Goal: Find specific page/section: Find specific page/section

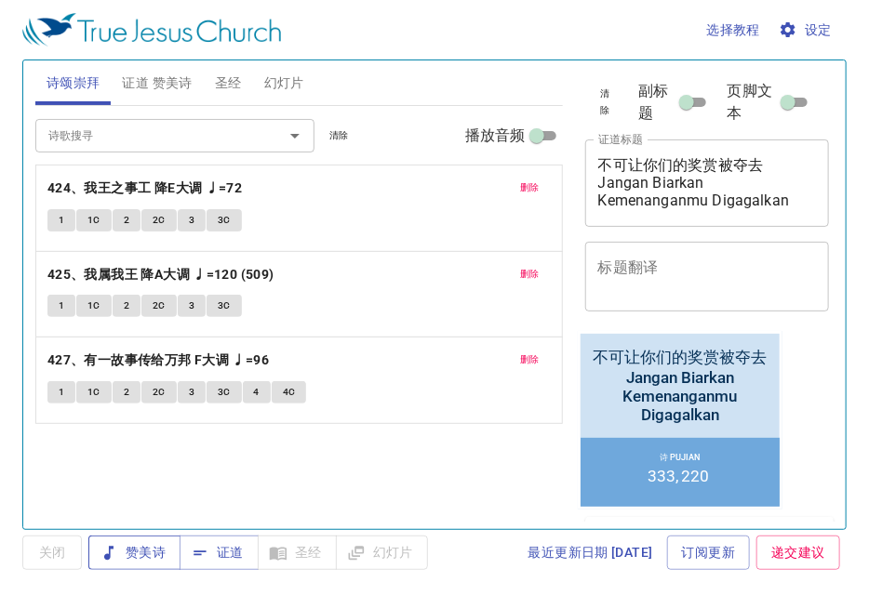
click at [150, 551] on span "赞美诗" at bounding box center [134, 552] width 62 height 23
click at [538, 188] on span "删除" at bounding box center [530, 187] width 20 height 17
click at [538, 266] on span "删除" at bounding box center [530, 274] width 20 height 17
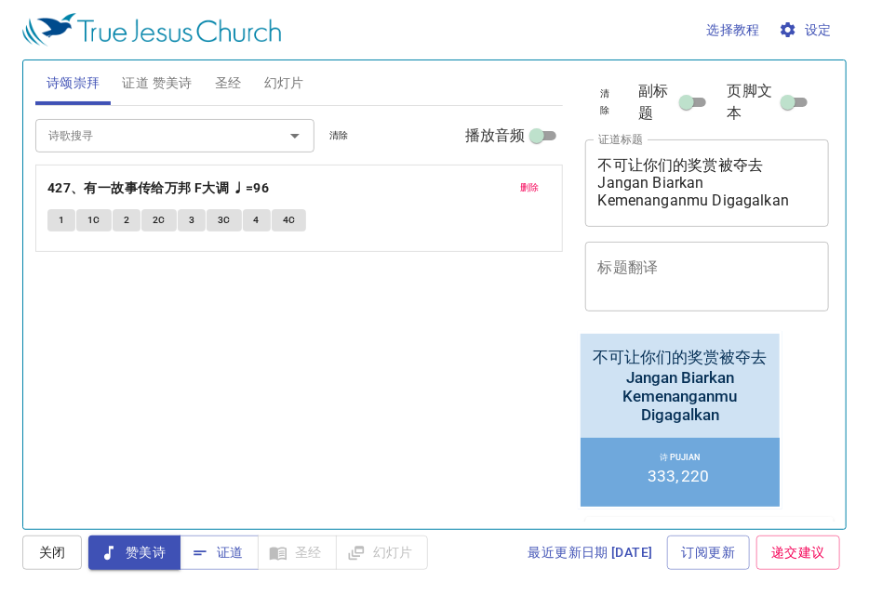
click at [538, 188] on span "删除" at bounding box center [530, 187] width 20 height 17
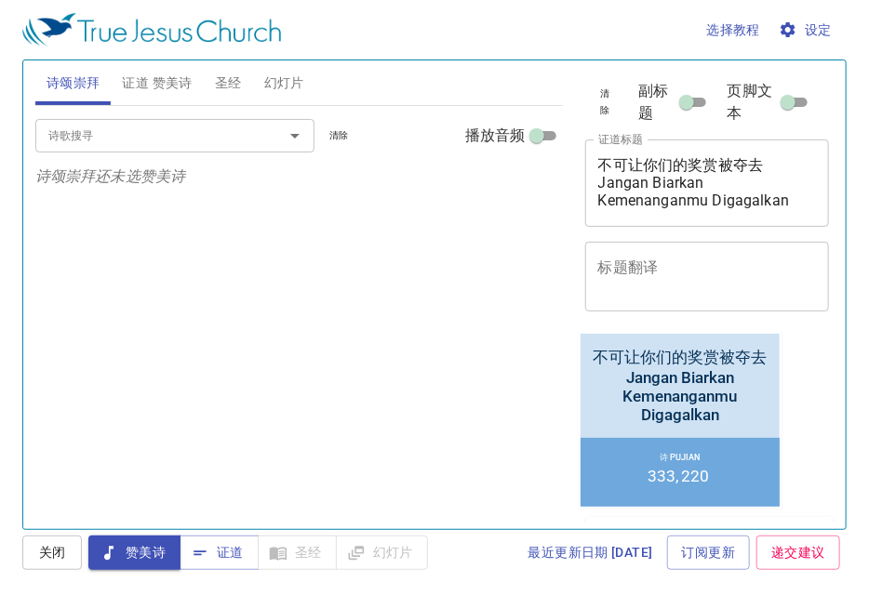
click at [224, 142] on input "诗歌搜寻" at bounding box center [147, 135] width 213 height 21
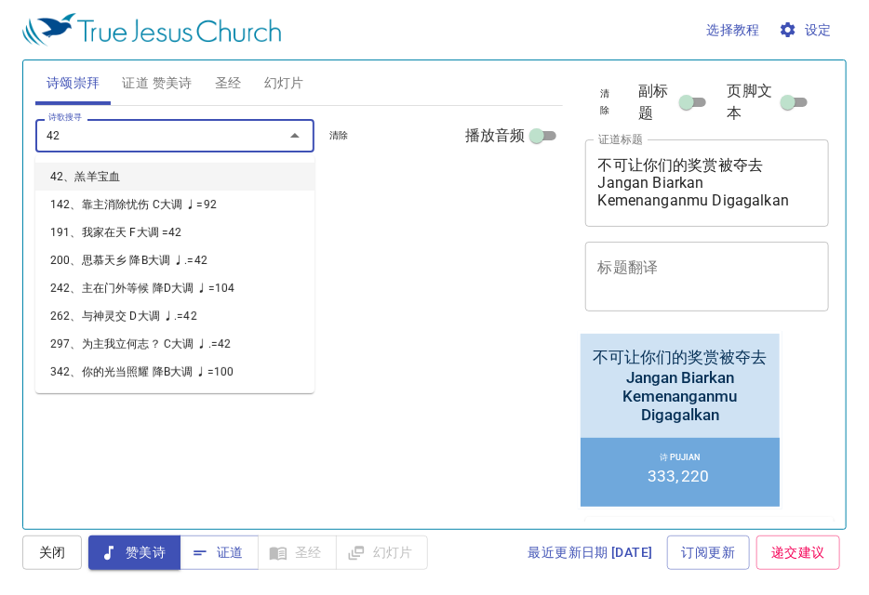
type input "428"
type input "429"
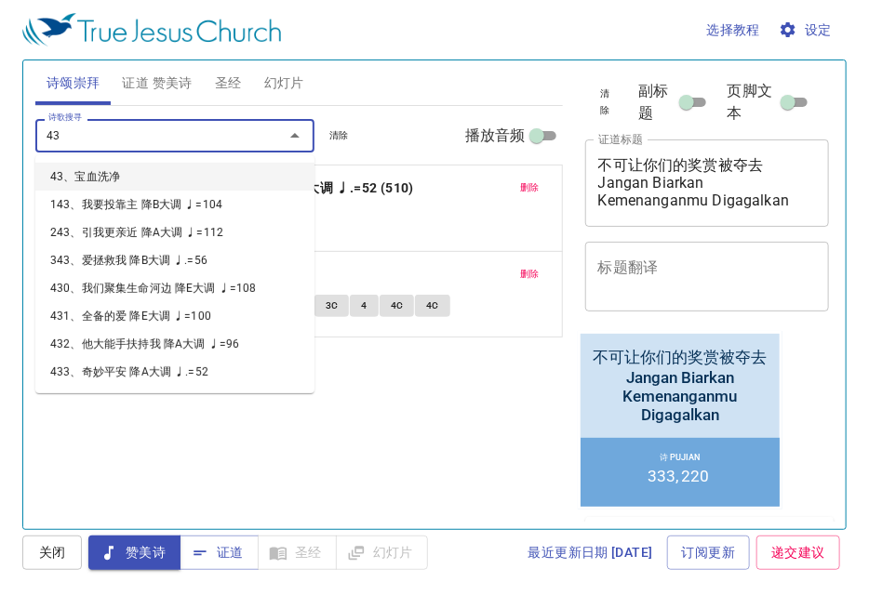
type input "430"
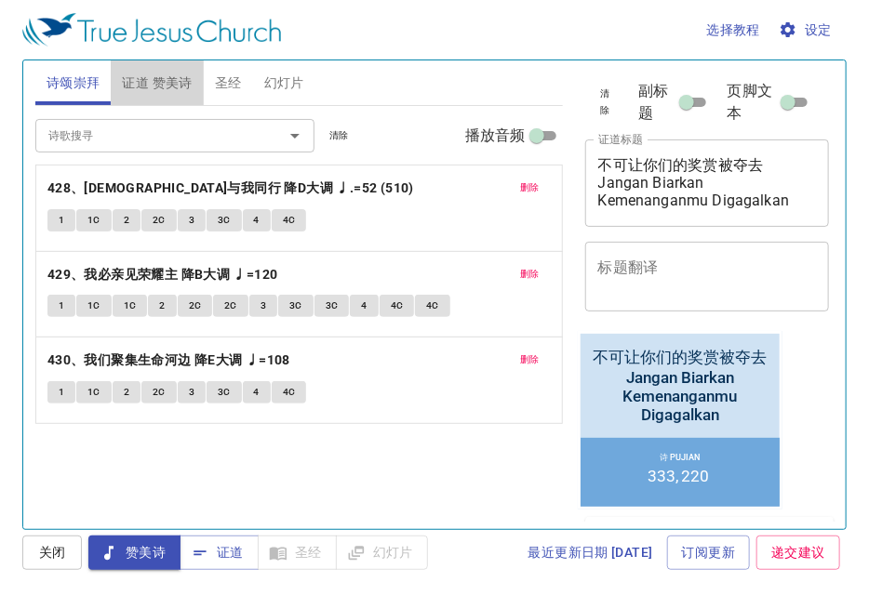
click at [153, 82] on span "证道 赞美诗" at bounding box center [157, 83] width 70 height 23
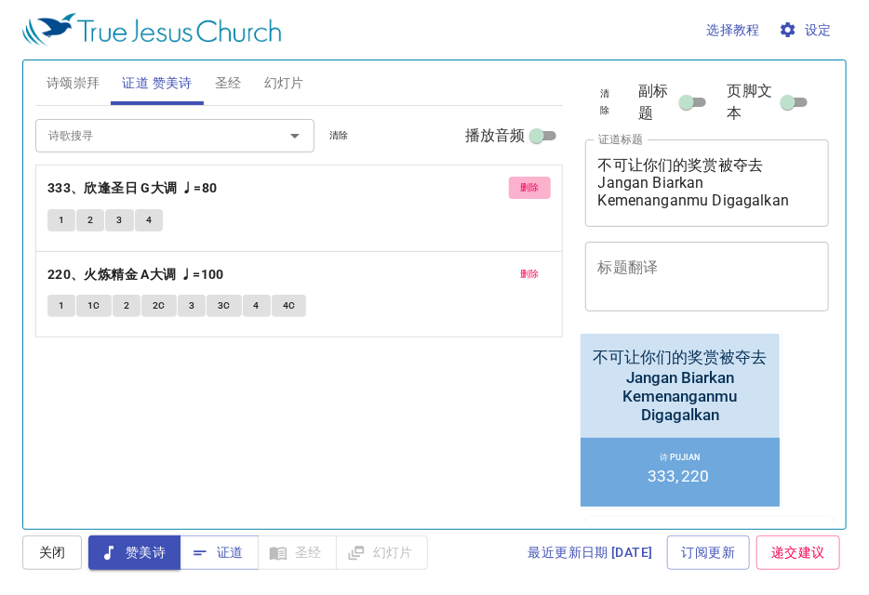
click at [526, 179] on span "删除" at bounding box center [530, 187] width 20 height 17
click at [526, 266] on span "删除" at bounding box center [530, 274] width 20 height 17
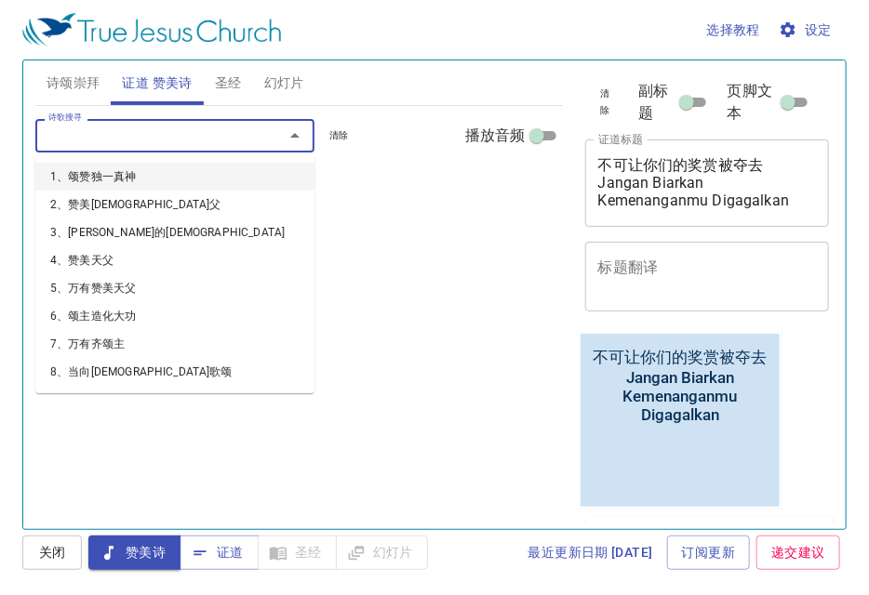
click at [188, 126] on input "诗歌搜寻" at bounding box center [147, 135] width 213 height 21
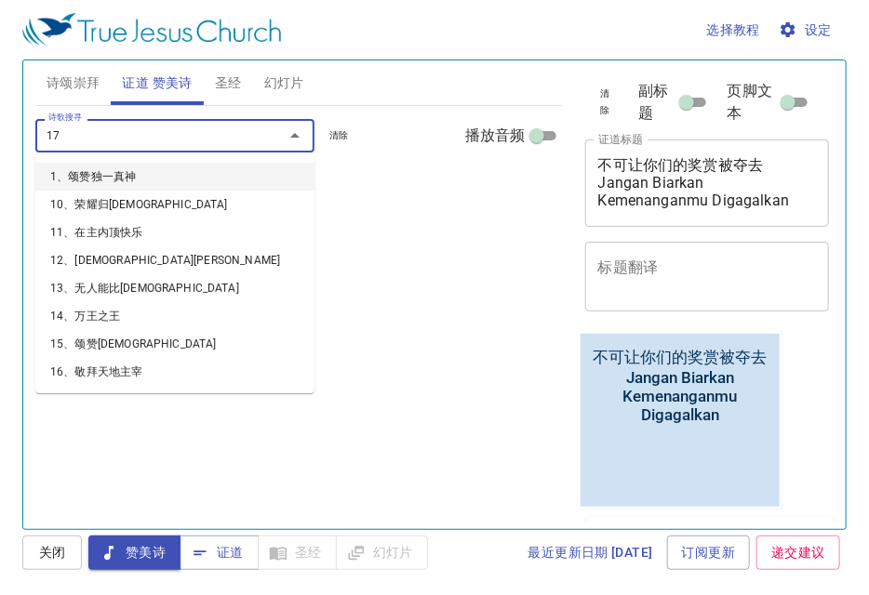
type input "177"
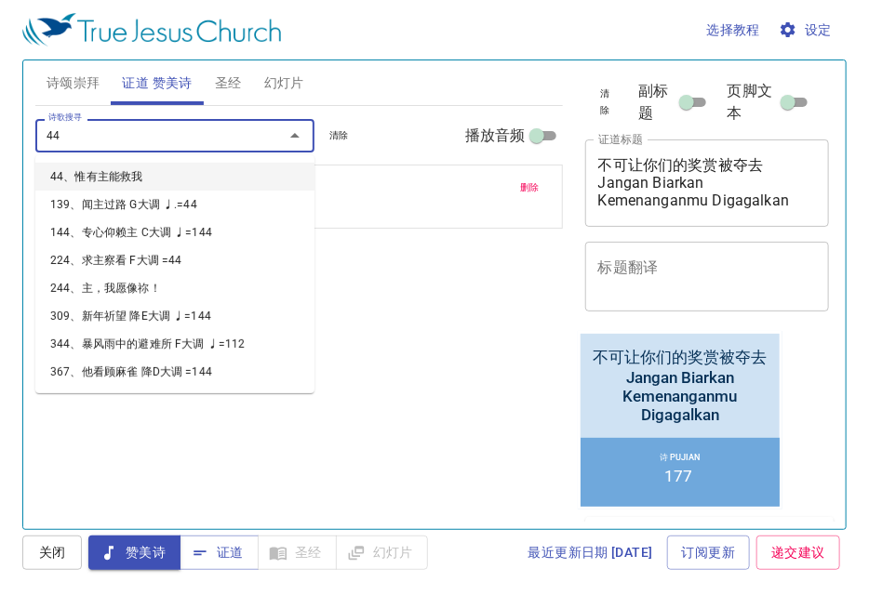
type input "447"
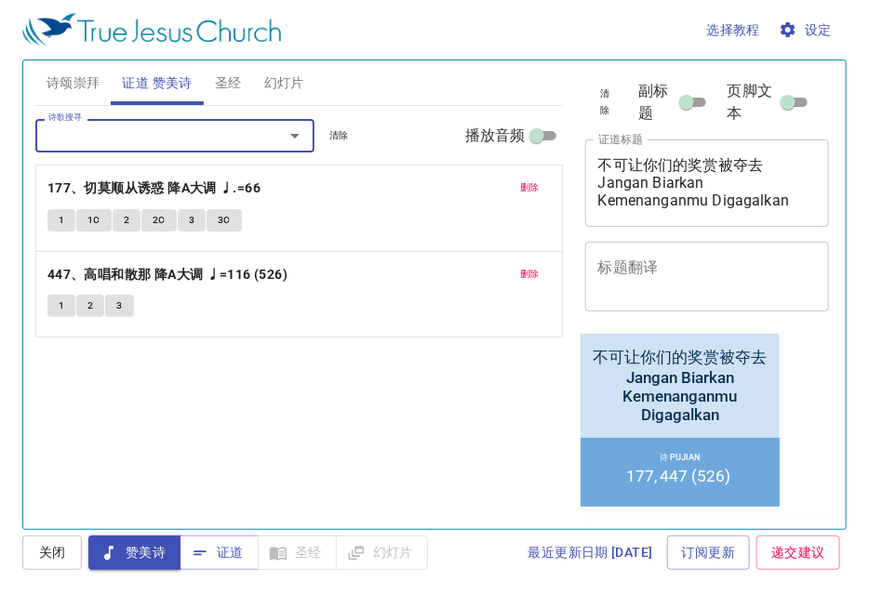
click at [745, 207] on textarea "不可让你们的奖赏被夺去 Jangan Biarkan Kemenanganmu Digagalkan" at bounding box center [707, 182] width 219 height 53
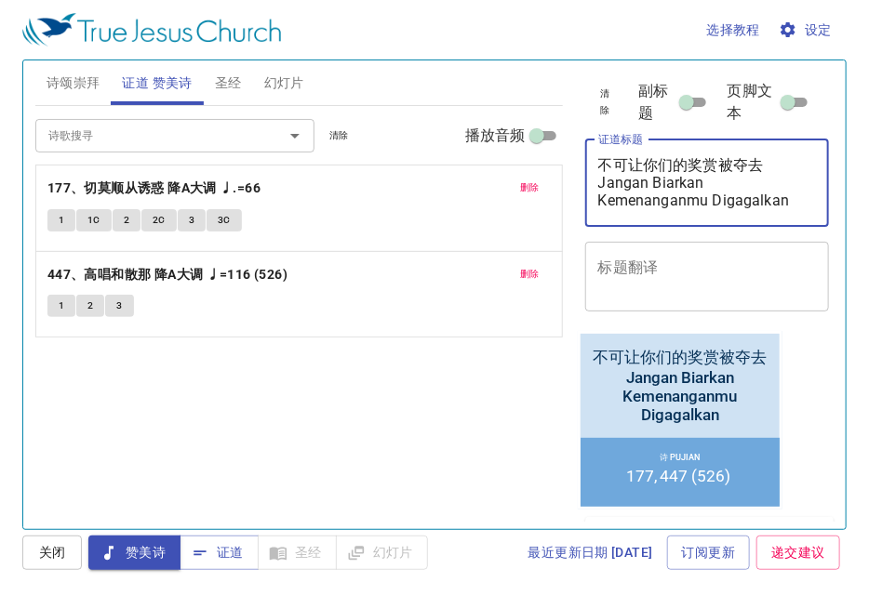
drag, startPoint x: 707, startPoint y: 181, endPoint x: 685, endPoint y: 175, distance: 23.3
click at [685, 175] on textarea "不可让你们的奖赏被夺去 Jangan Biarkan Kemenanganmu Digagalkan" at bounding box center [707, 182] width 219 height 53
drag, startPoint x: 773, startPoint y: 164, endPoint x: 556, endPoint y: 163, distance: 216.7
click at [556, 163] on div "诗颂崇拜 证道 赞美诗 圣经 幻灯片 诗歌搜寻 诗歌搜寻 清除 播放音频 删除 428、耶稣与我同行 降D大调 ♩.=52 (510) 1 1C 2 2C 3…" at bounding box center [434, 287] width 813 height 469
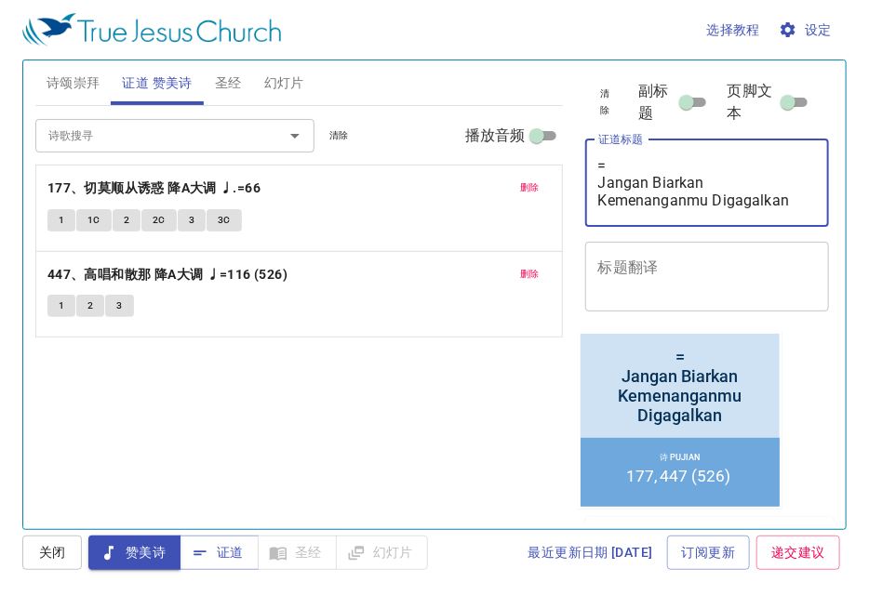
type textarea "=- Jangan Biarkan Kemenanganmu Digagalkan"
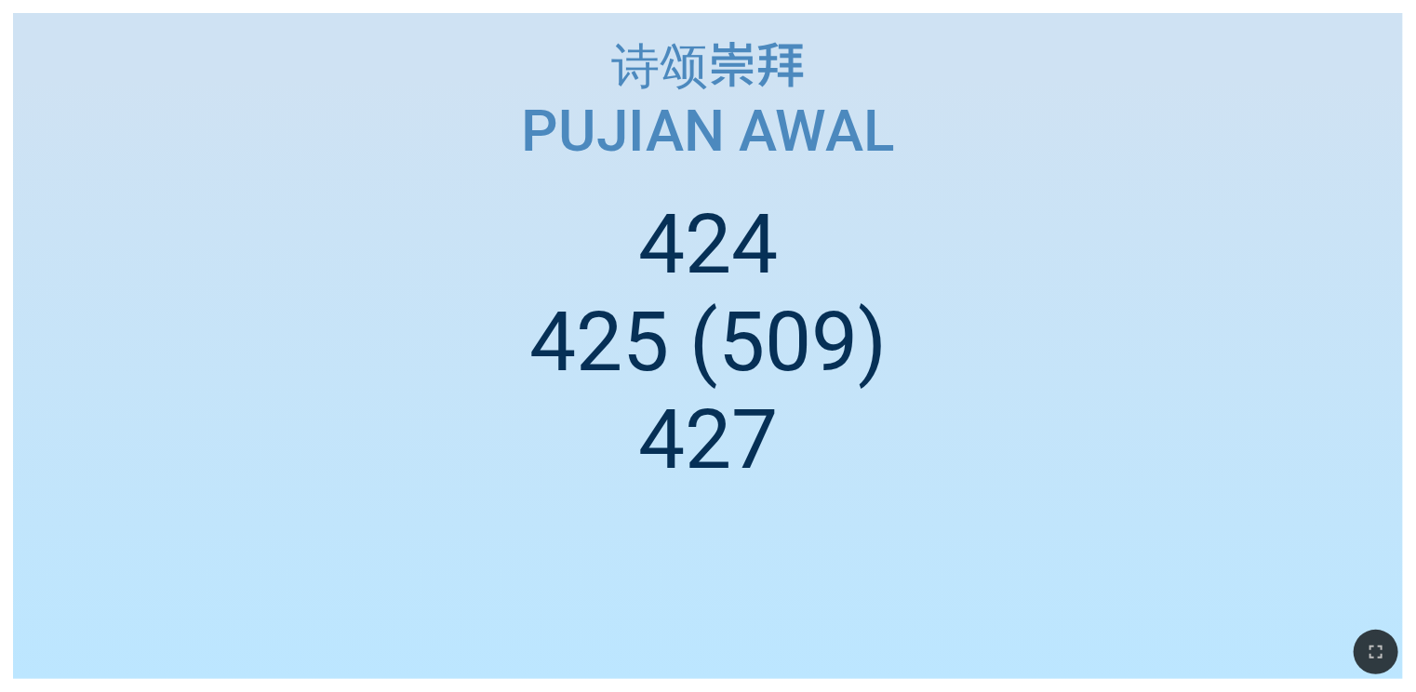
click at [0, 271] on div "诗颂崇拜 诗颂崇拜 Pujian Awal Pujian Awal 424 425 (509) 427" at bounding box center [708, 346] width 1416 height 692
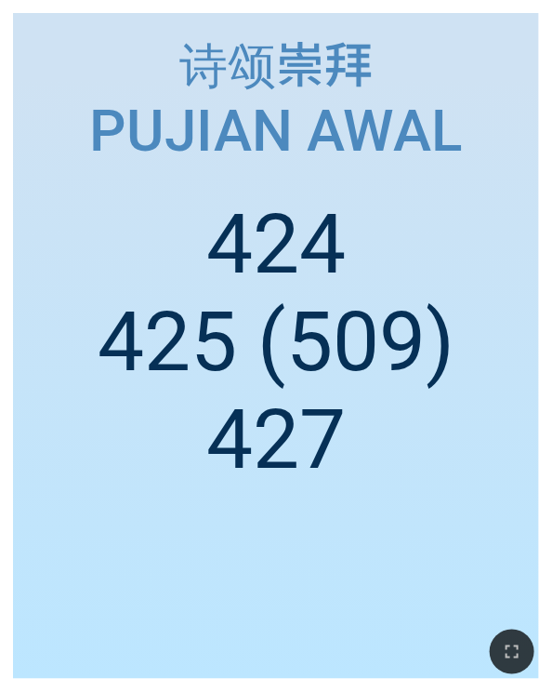
click at [48, 273] on ol "424 425 (509) 427" at bounding box center [276, 423] width 498 height 457
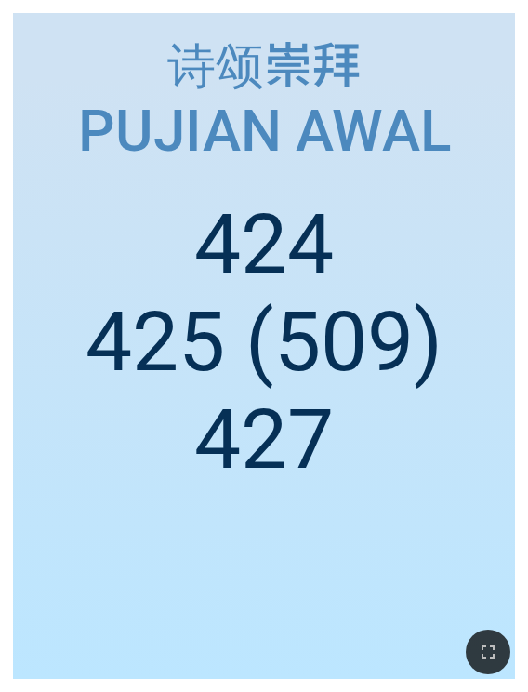
click at [170, 540] on ol "424 425 (509) 427" at bounding box center [264, 423] width 474 height 457
click at [13, 458] on div "诗颂崇拜 诗颂崇拜 Pujian Awal Pujian Awal 424 425 (509) 427" at bounding box center [264, 346] width 528 height 692
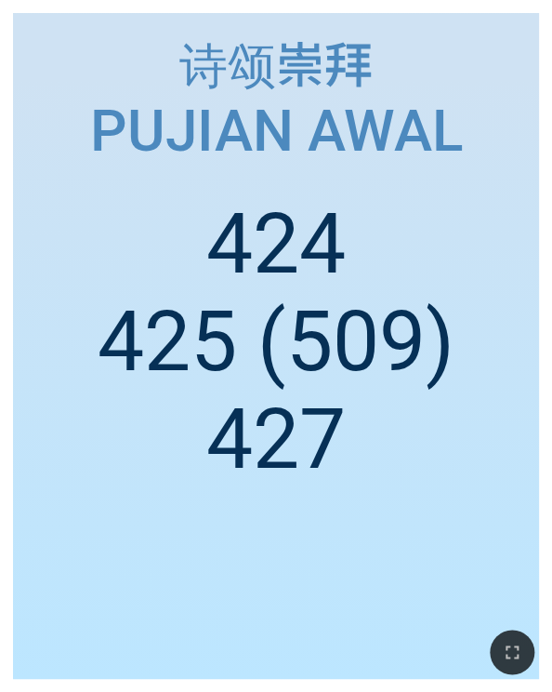
drag, startPoint x: 101, startPoint y: 485, endPoint x: 86, endPoint y: 485, distance: 14.9
click at [100, 486] on ol "424 425 (509) 427" at bounding box center [276, 423] width 498 height 457
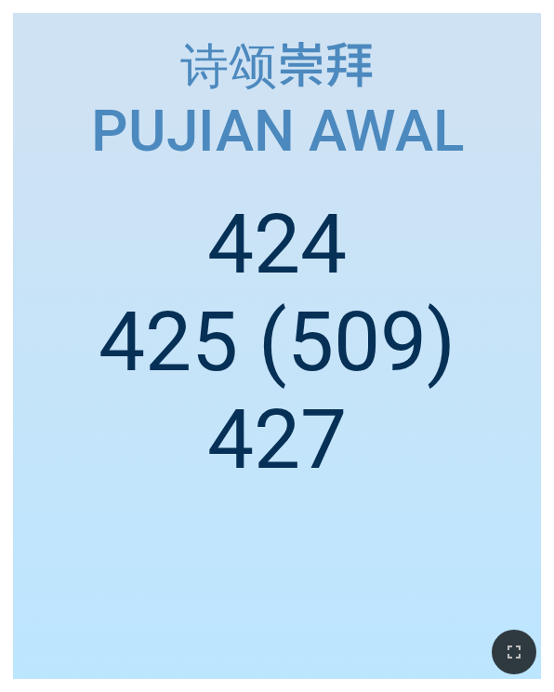
click at [126, 542] on ol "424 425 (509) 427" at bounding box center [277, 423] width 500 height 457
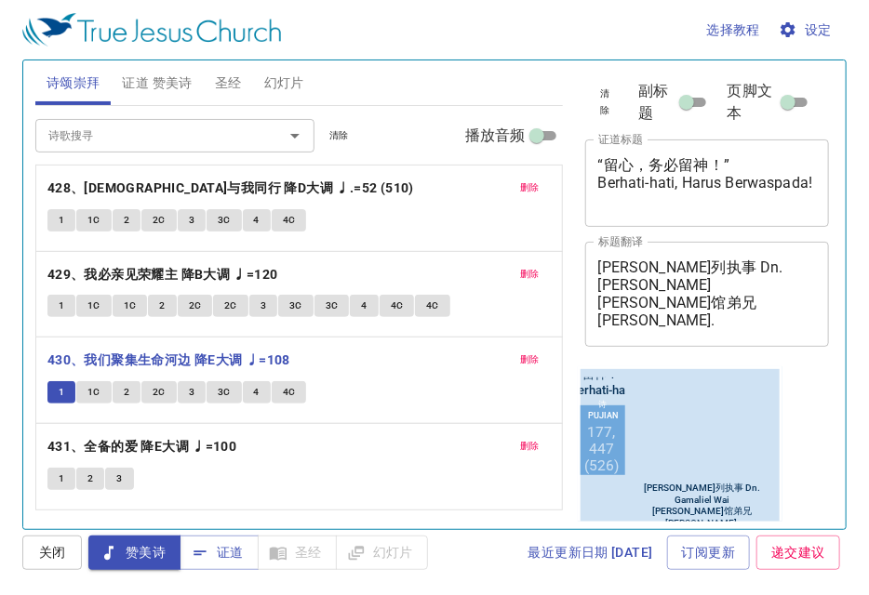
scroll to position [744, 0]
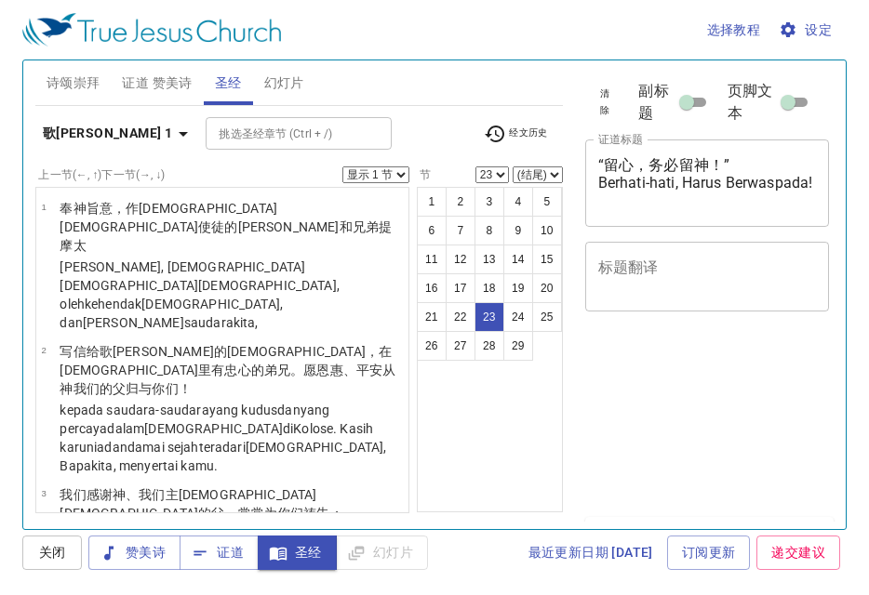
select select "23"
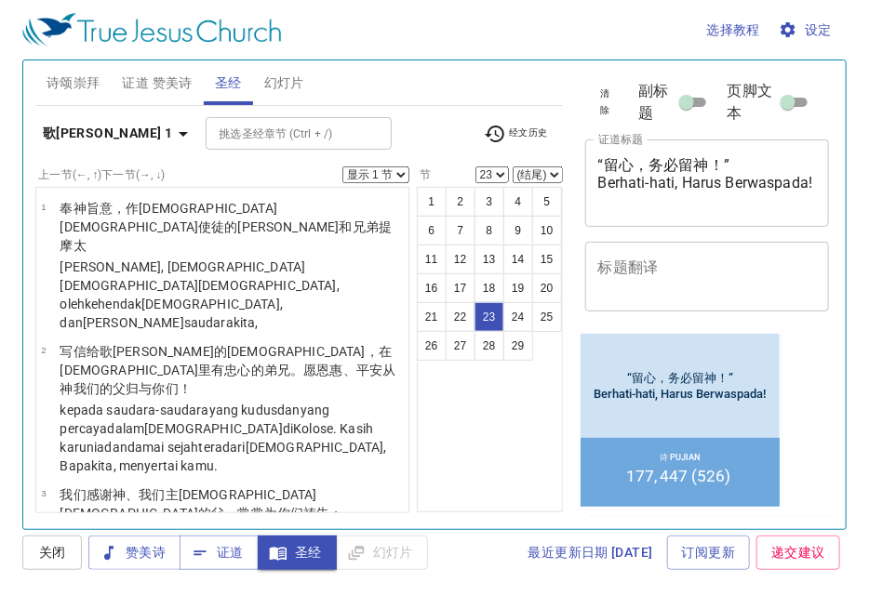
scroll to position [1139, 0]
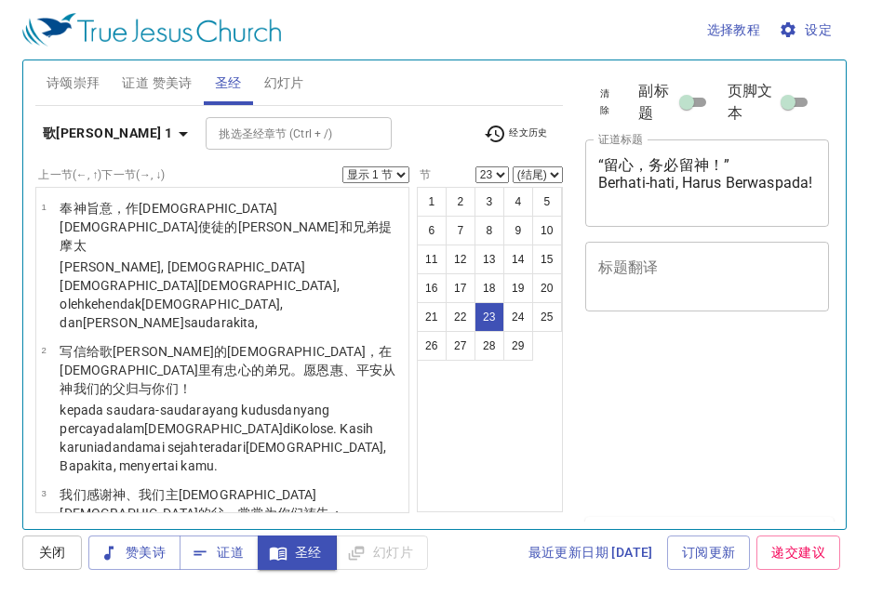
select select "23"
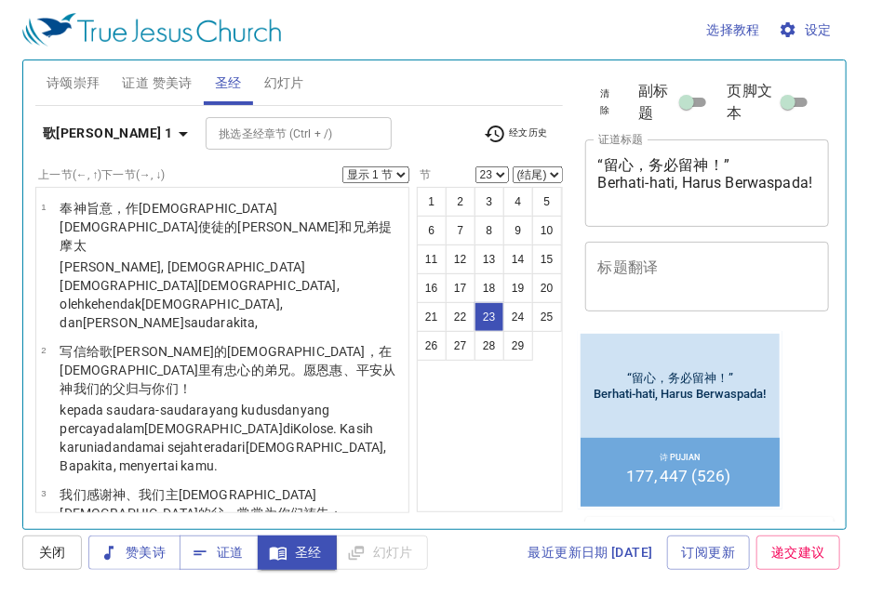
scroll to position [1139, 0]
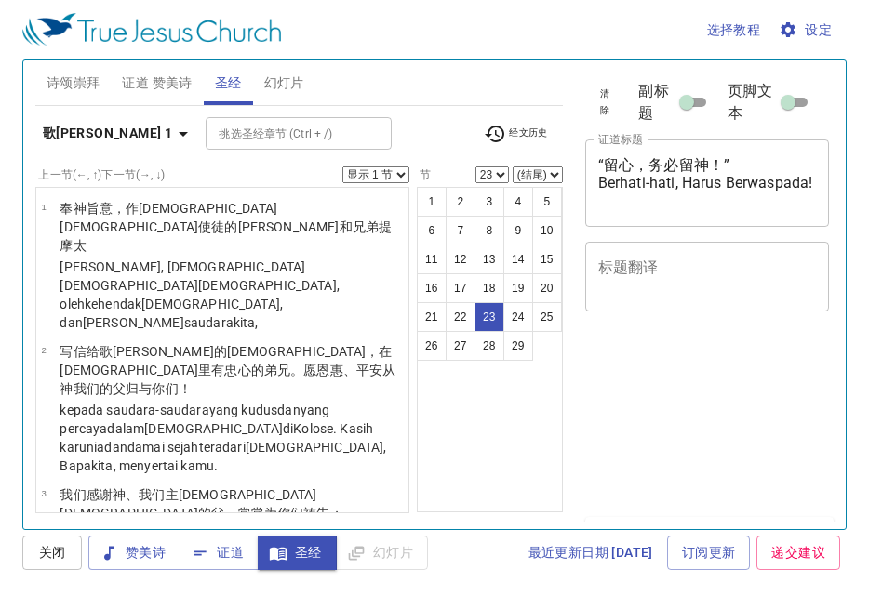
select select "23"
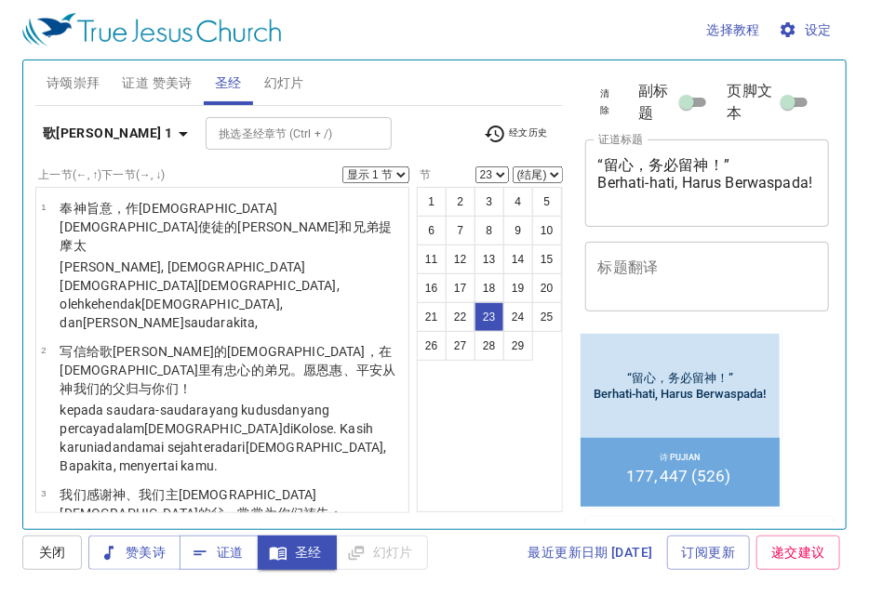
scroll to position [1139, 0]
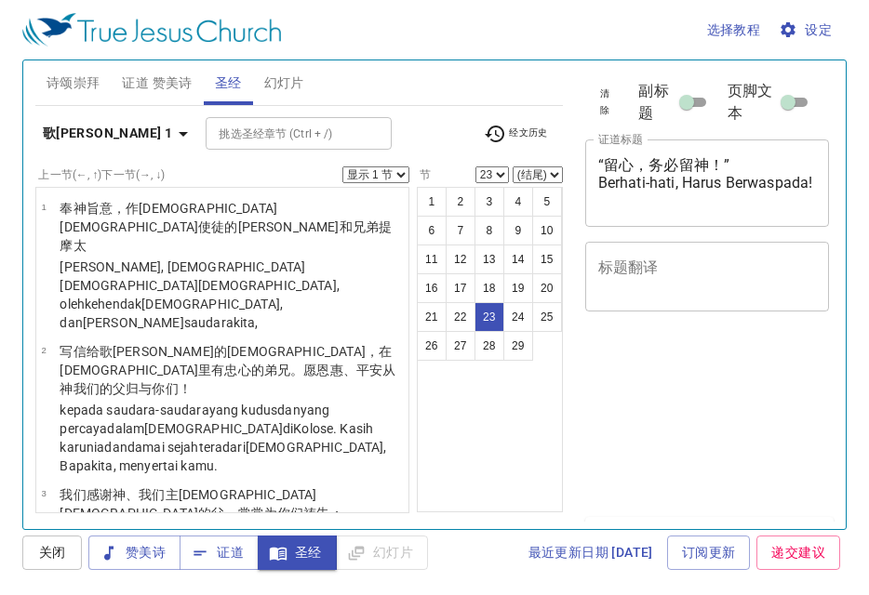
select select "23"
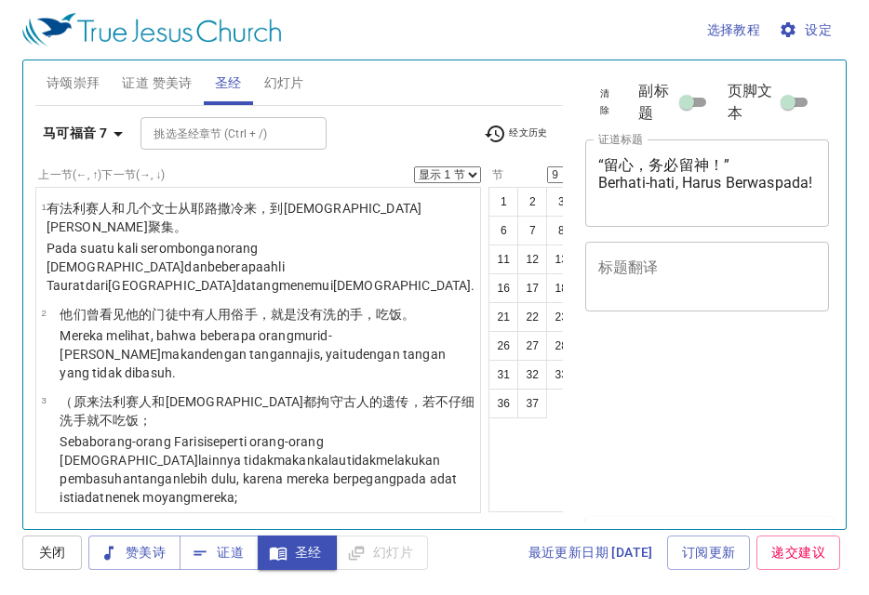
select select "9"
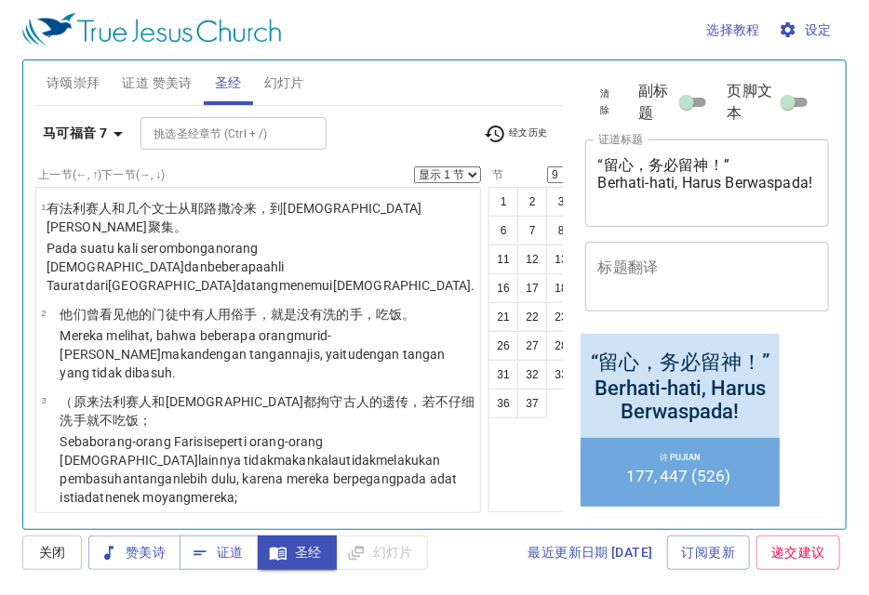
scroll to position [1139, 0]
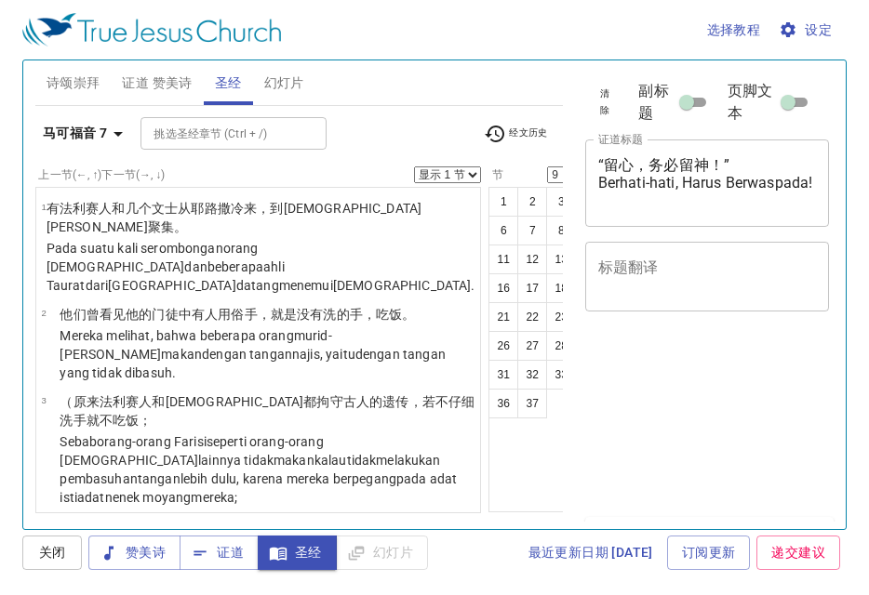
select select "9"
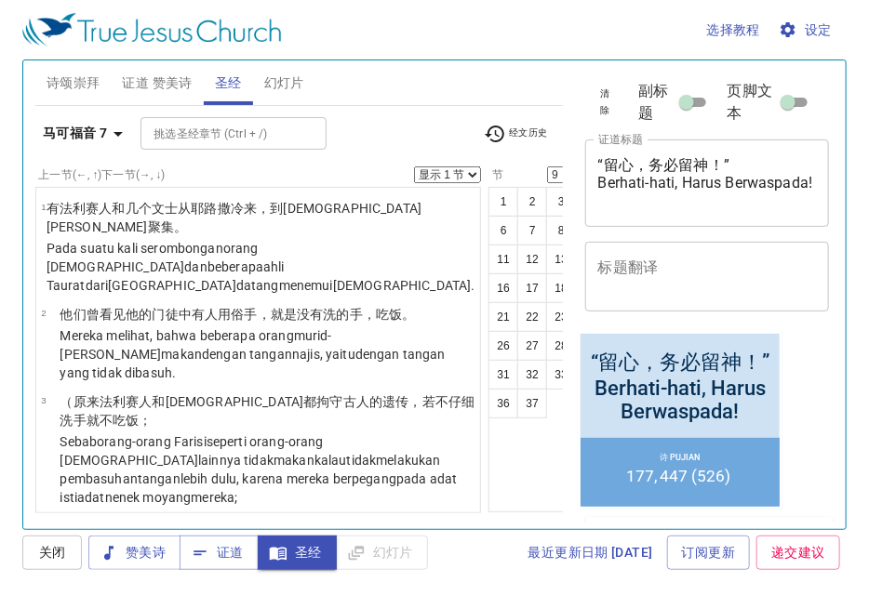
scroll to position [1139, 0]
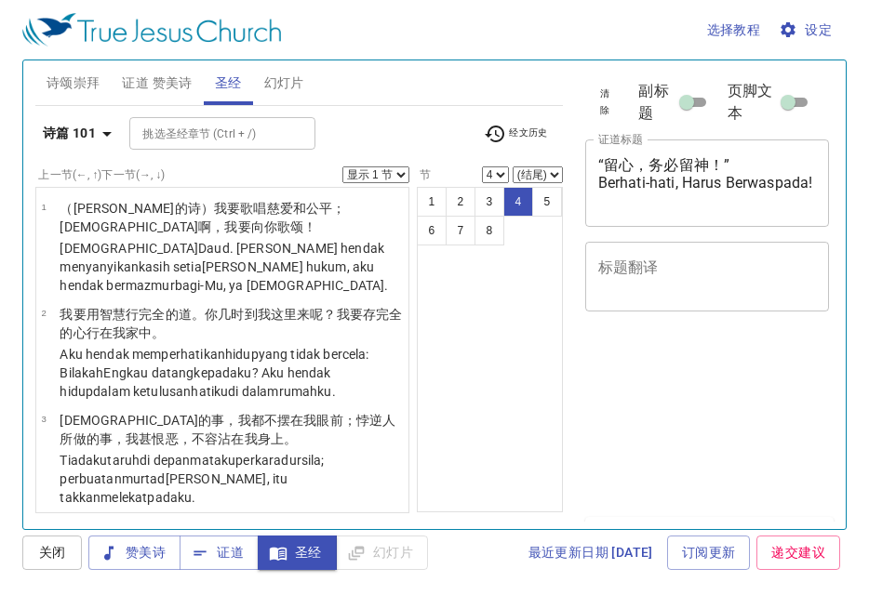
select select "4"
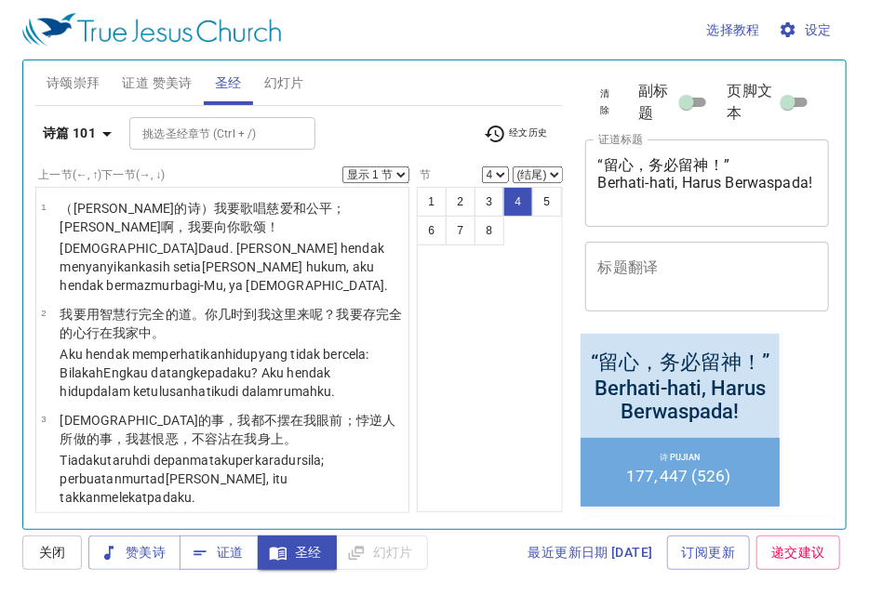
scroll to position [1139, 0]
